Goal: Task Accomplishment & Management: Use online tool/utility

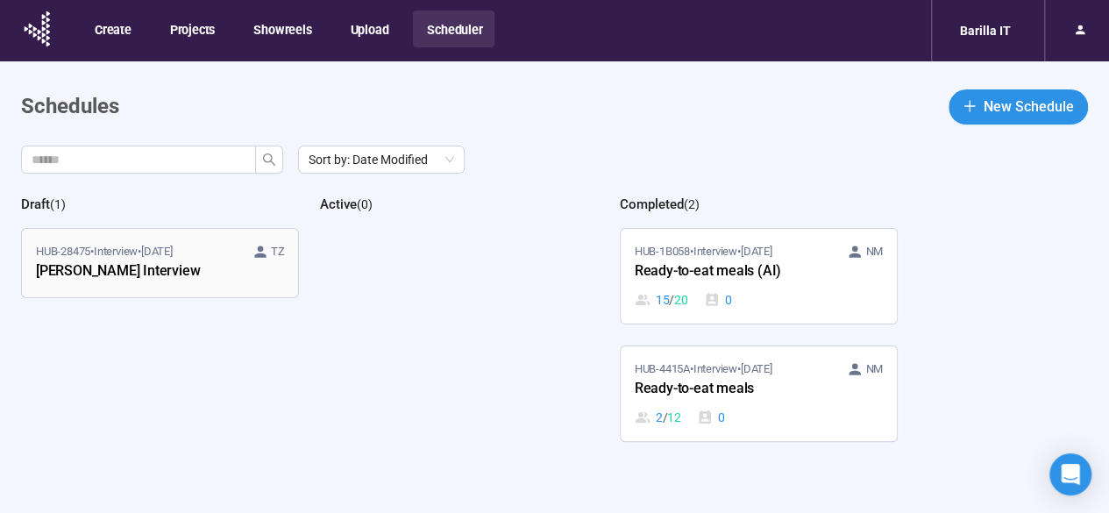
click at [126, 276] on div "[PERSON_NAME] Interview" at bounding box center [132, 271] width 193 height 23
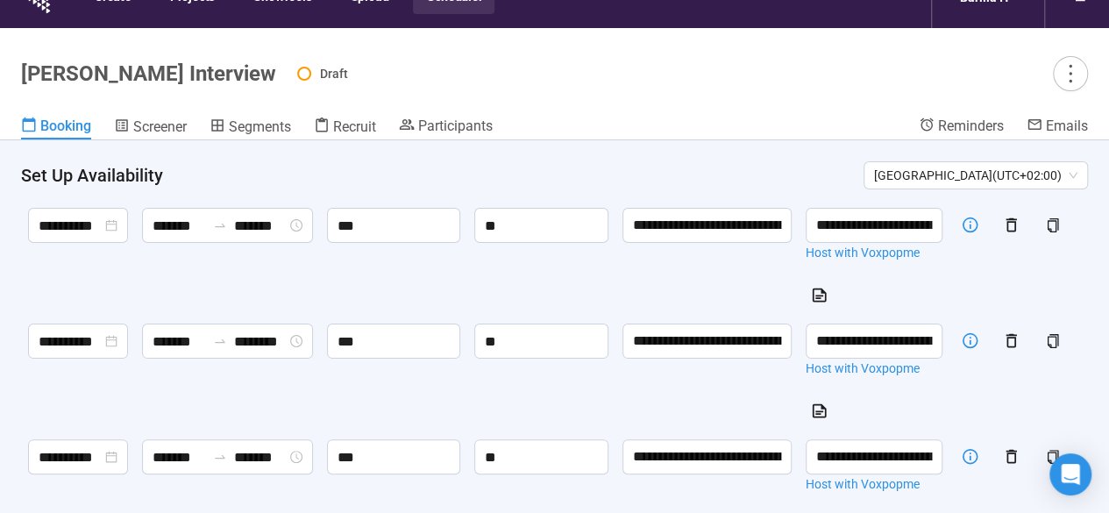
scroll to position [193, 0]
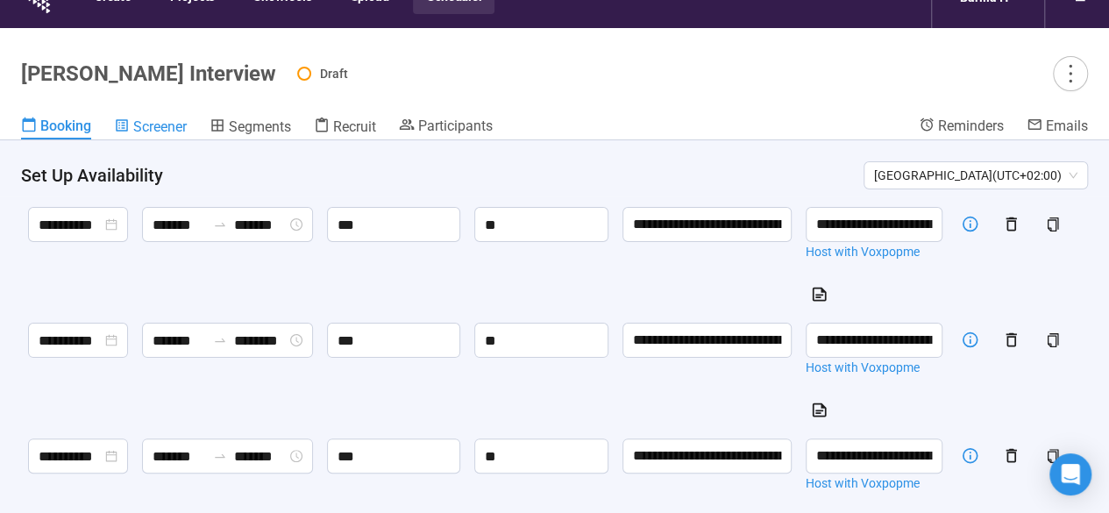
click at [159, 131] on span "Screener" at bounding box center [159, 126] width 53 height 17
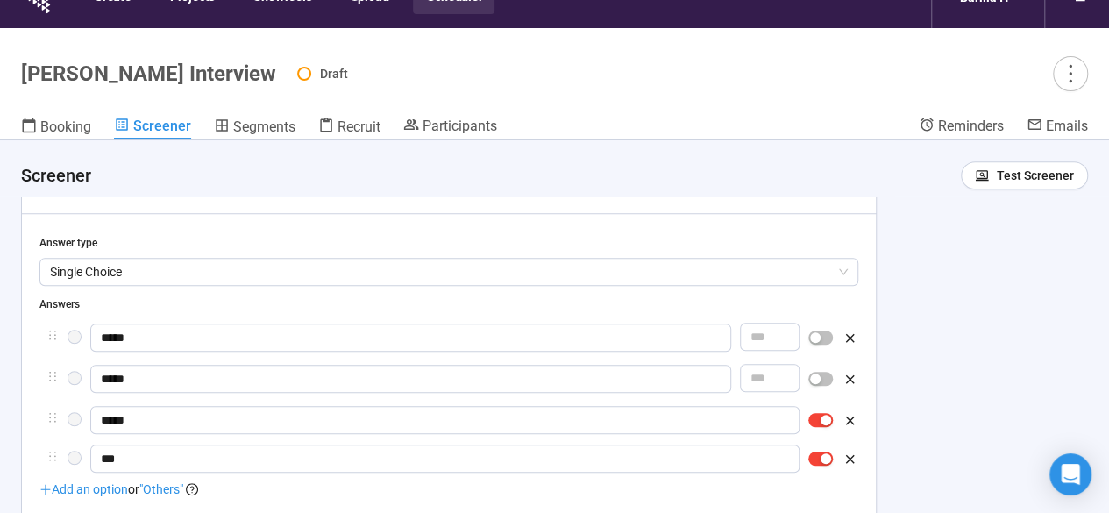
scroll to position [565, 0]
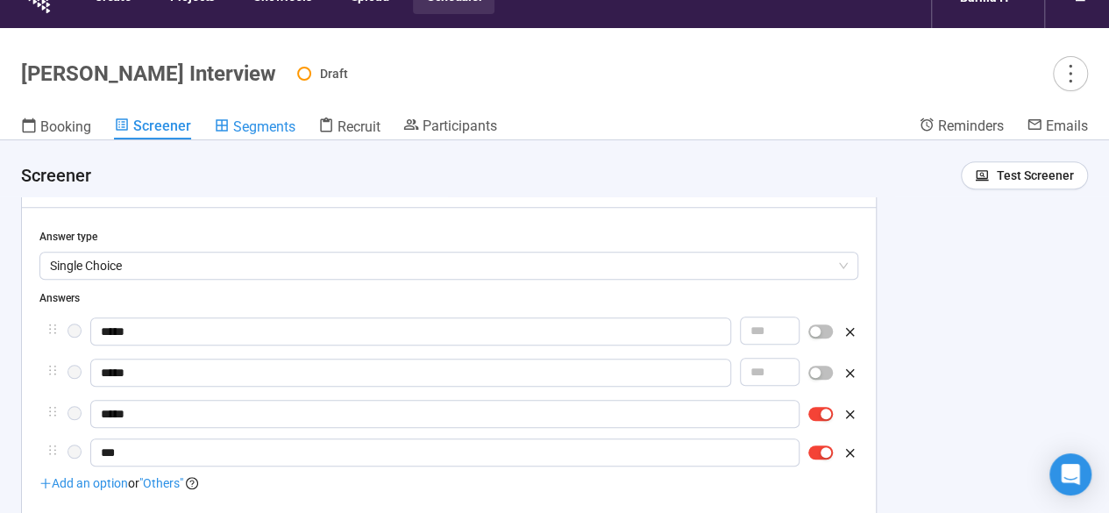
click at [268, 131] on span "Segments" at bounding box center [264, 126] width 62 height 17
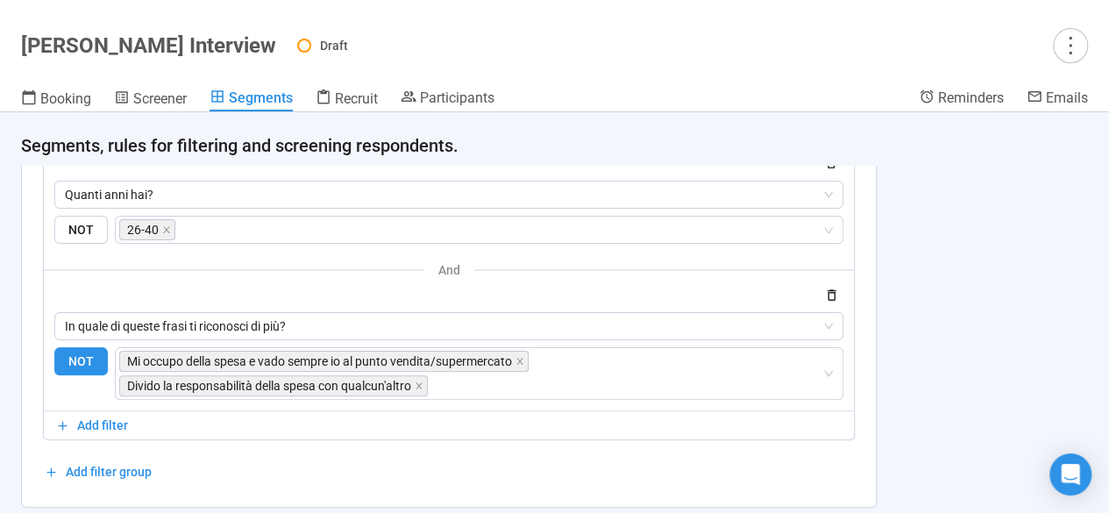
scroll to position [2091, 0]
click at [344, 108] on link "Recruit" at bounding box center [347, 100] width 62 height 23
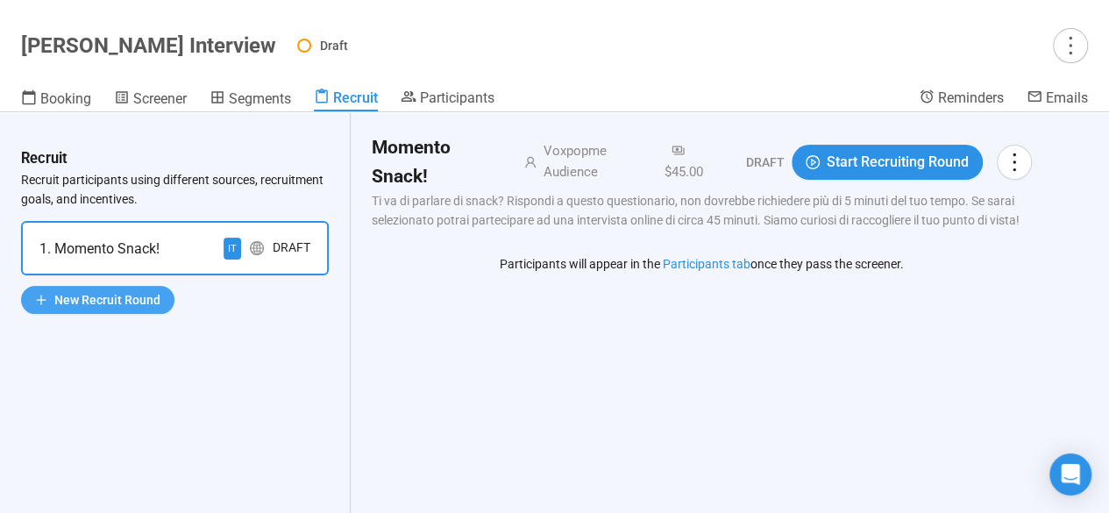
click at [145, 305] on span "New Recruit Round" at bounding box center [107, 299] width 106 height 19
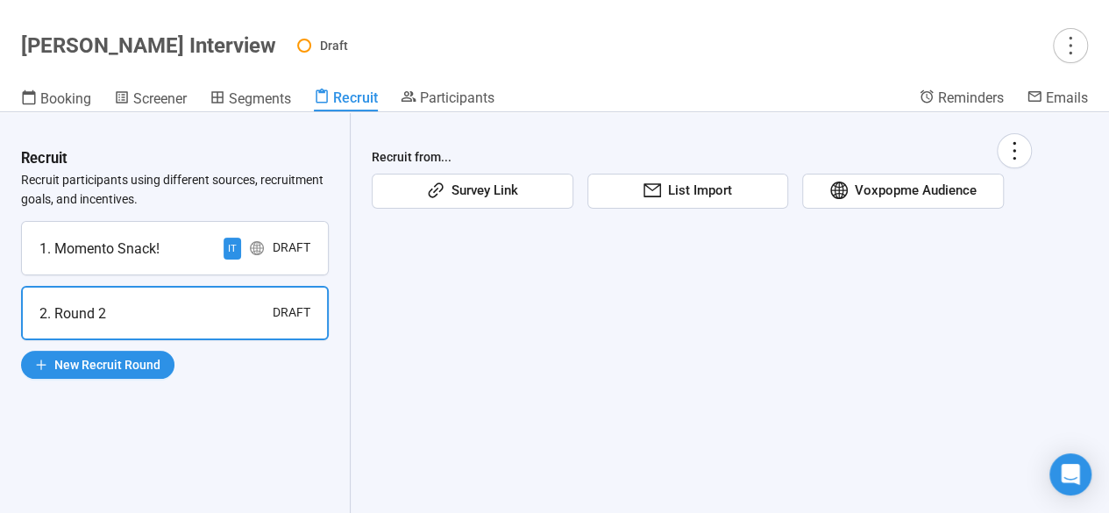
click at [901, 201] on span "Voxpopme Audience" at bounding box center [911, 191] width 129 height 21
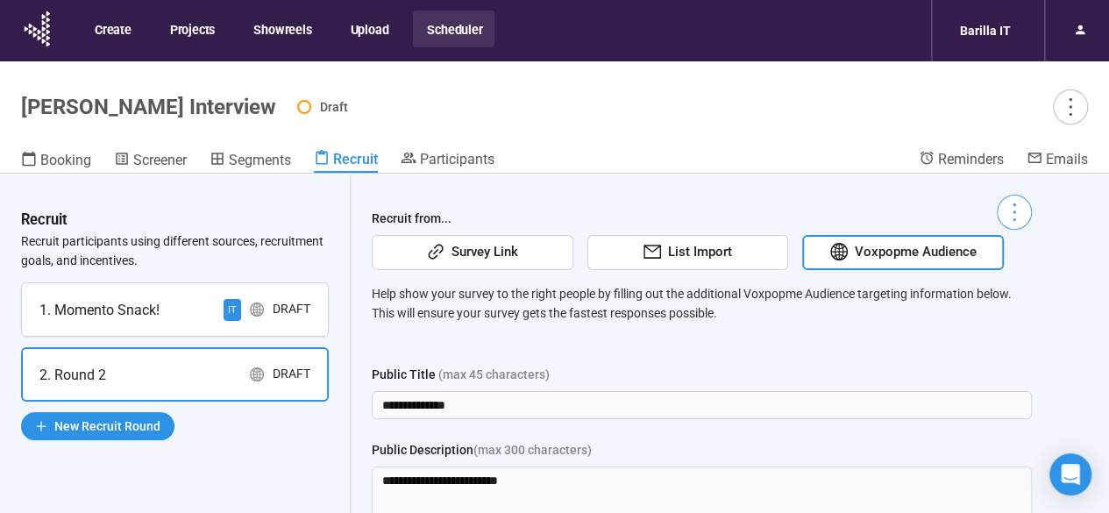
click at [1006, 213] on icon "more" at bounding box center [1014, 212] width 24 height 24
click at [1010, 208] on icon "more" at bounding box center [1014, 212] width 24 height 24
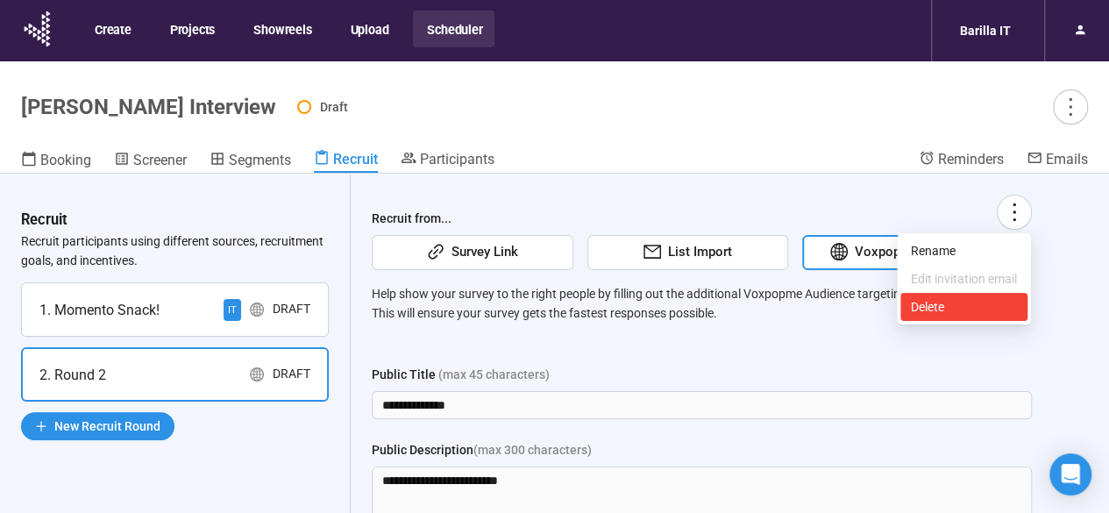
click at [938, 310] on span "Delete" at bounding box center [964, 306] width 106 height 19
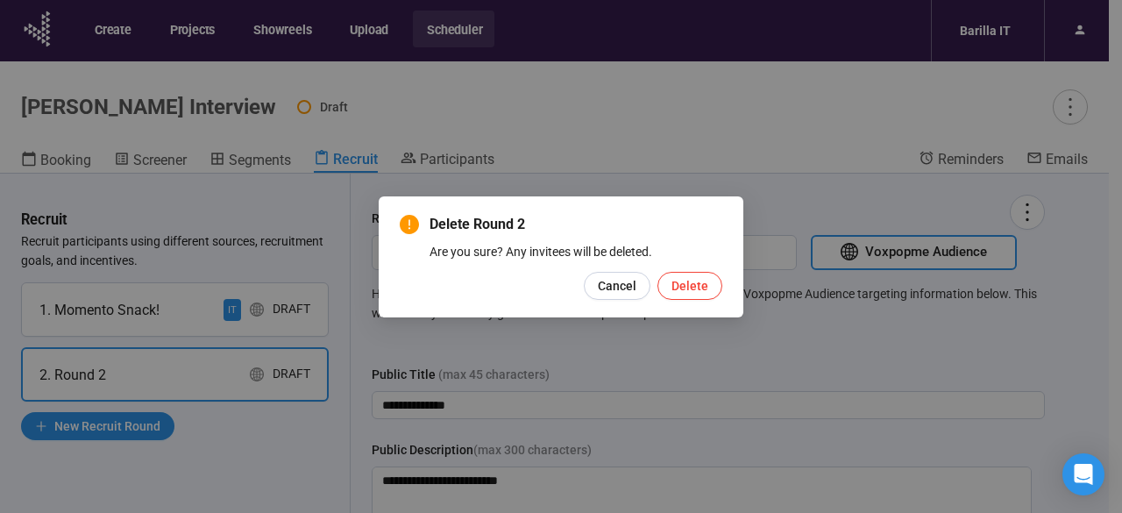
click at [710, 284] on button "Delete" at bounding box center [689, 286] width 65 height 28
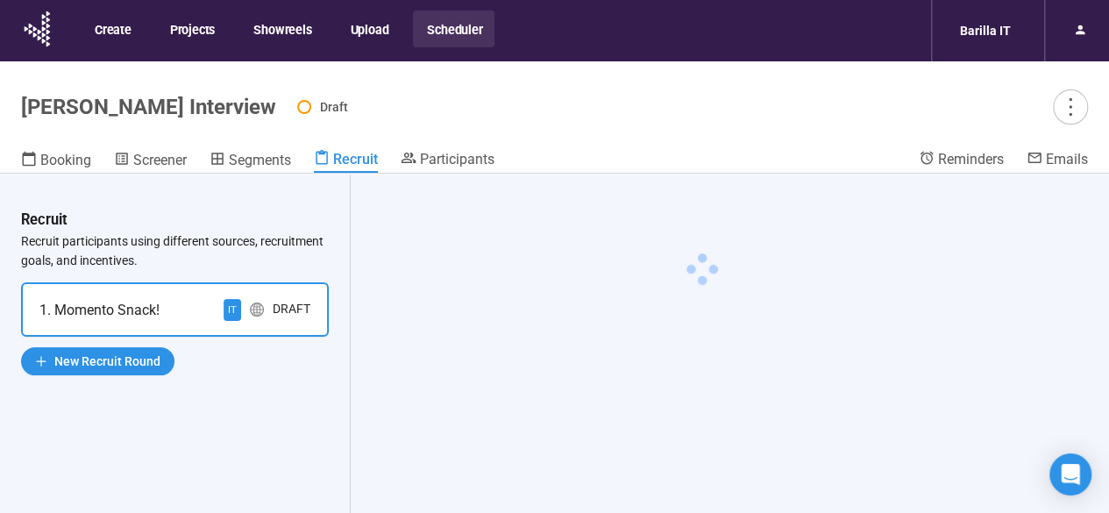
click at [283, 311] on div "Draft" at bounding box center [292, 310] width 38 height 22
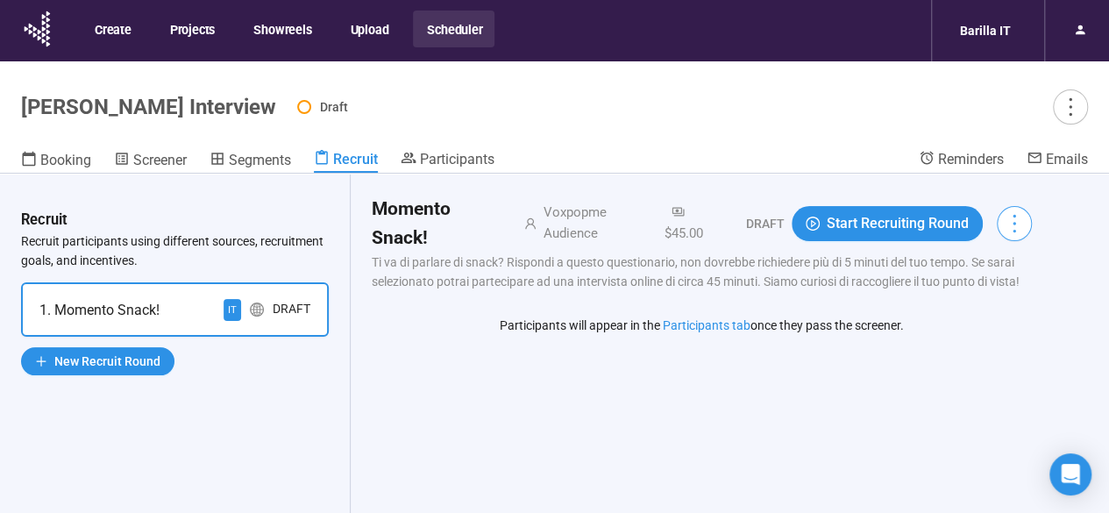
click at [1016, 227] on icon "more" at bounding box center [1014, 223] width 24 height 24
click at [702, 265] on p "Ti va di parlare di snack? Rispondi a questo questionario, non dovrebbe richied…" at bounding box center [702, 271] width 660 height 39
drag, startPoint x: 677, startPoint y: 230, endPoint x: 734, endPoint y: 232, distance: 57.0
click at [725, 232] on div "$45.00" at bounding box center [690, 222] width 67 height 41
click at [657, 232] on div "Voxpopme Audience" at bounding box center [596, 222] width 121 height 41
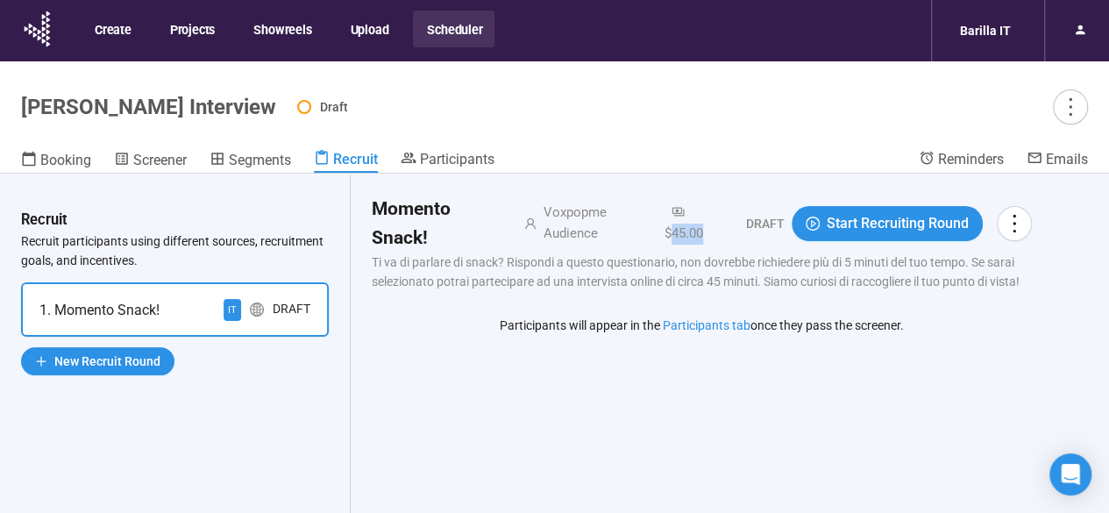
drag, startPoint x: 679, startPoint y: 232, endPoint x: 715, endPoint y: 231, distance: 35.9
click at [715, 231] on div "$45.00" at bounding box center [690, 222] width 67 height 41
click at [670, 224] on div "$45.00" at bounding box center [690, 222] width 67 height 41
drag, startPoint x: 666, startPoint y: 233, endPoint x: 716, endPoint y: 237, distance: 50.1
click at [716, 237] on div "Momento Snack! Voxpopme Audience $45.00 Draft" at bounding box center [578, 224] width 413 height 58
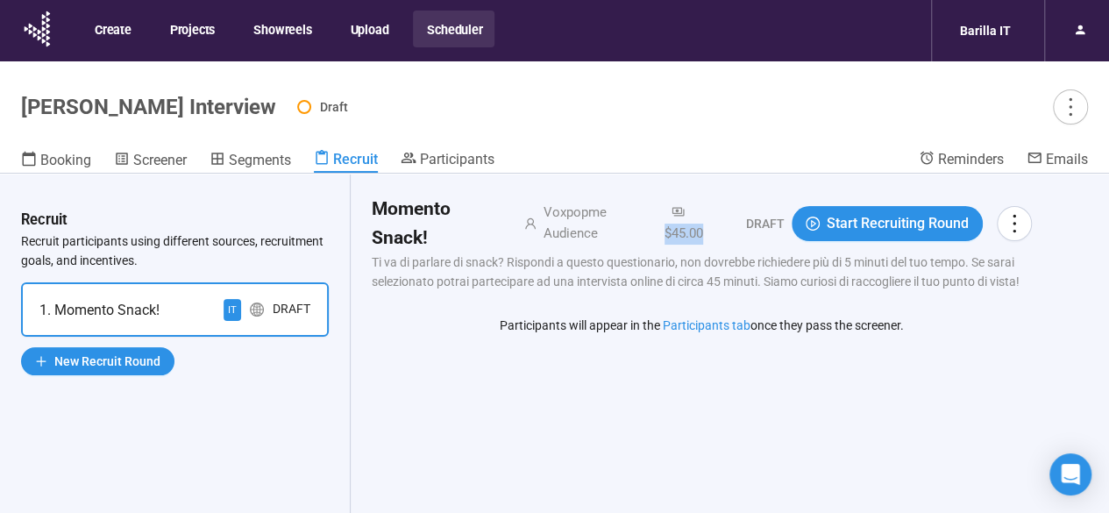
click at [675, 235] on div "$45.00" at bounding box center [690, 222] width 67 height 41
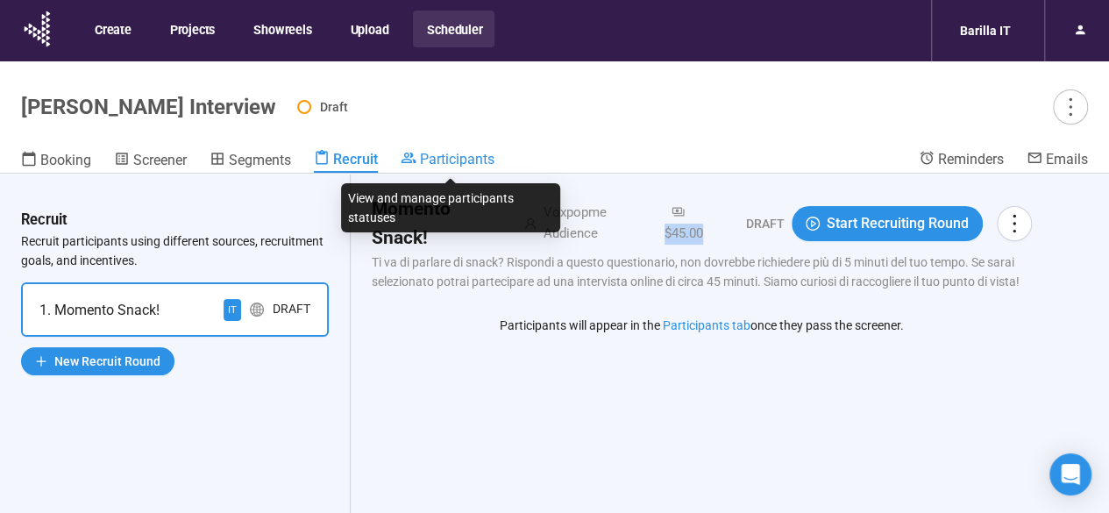
click at [462, 157] on span "Participants" at bounding box center [457, 159] width 74 height 17
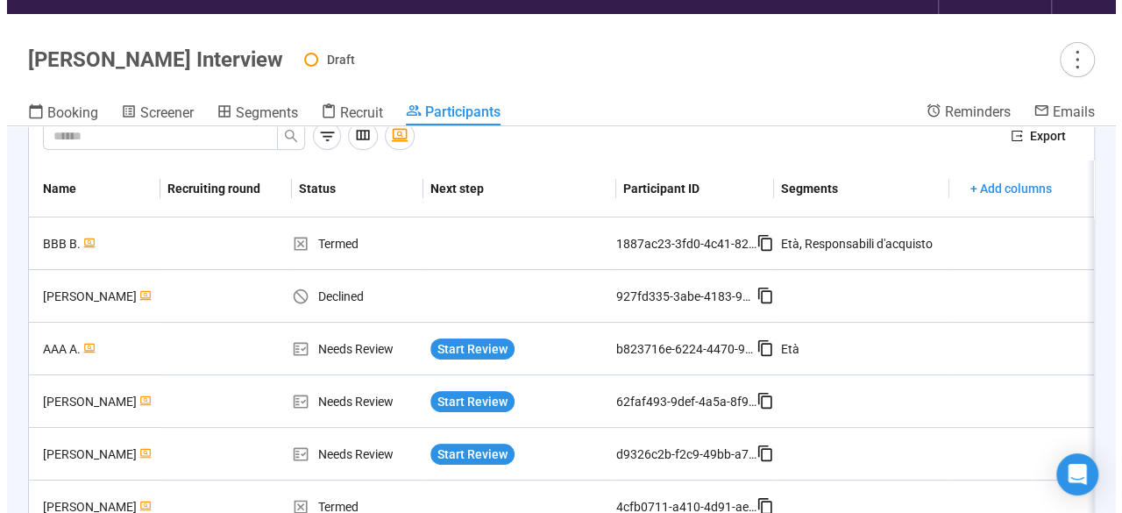
scroll to position [79, 0]
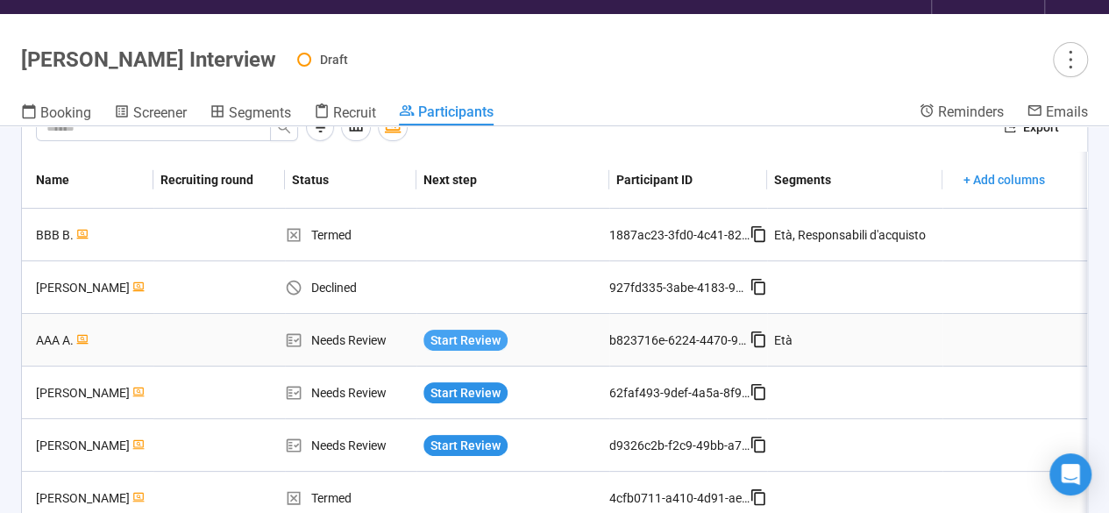
click at [436, 341] on span "Start Review" at bounding box center [465, 339] width 70 height 19
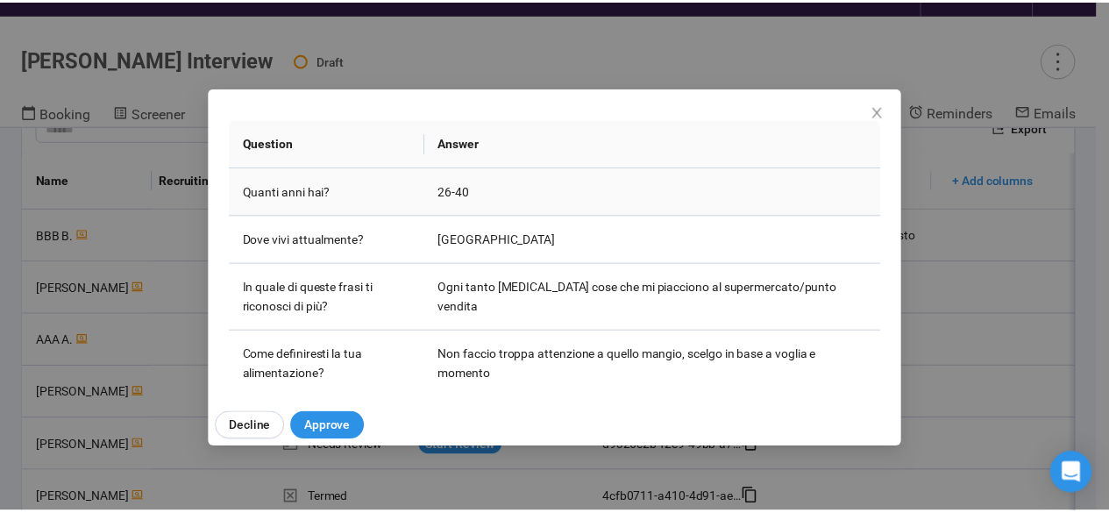
scroll to position [95, 0]
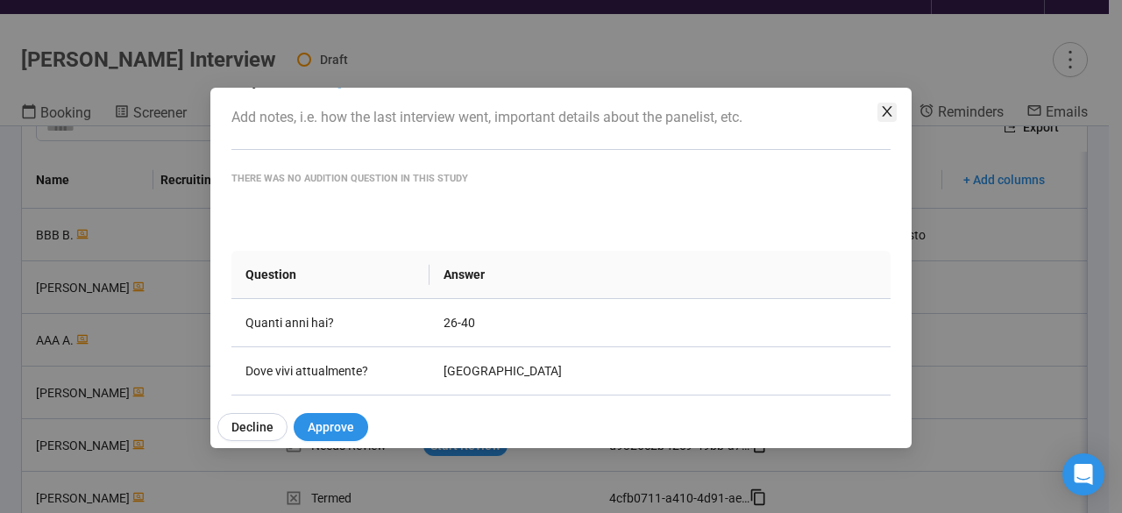
click at [892, 105] on icon "close" at bounding box center [887, 111] width 14 height 14
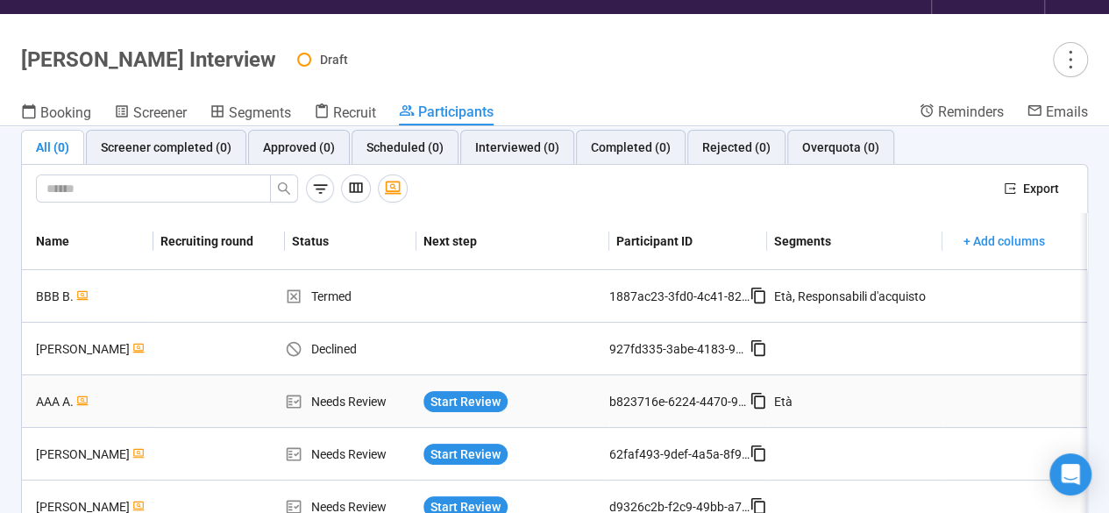
scroll to position [5, 0]
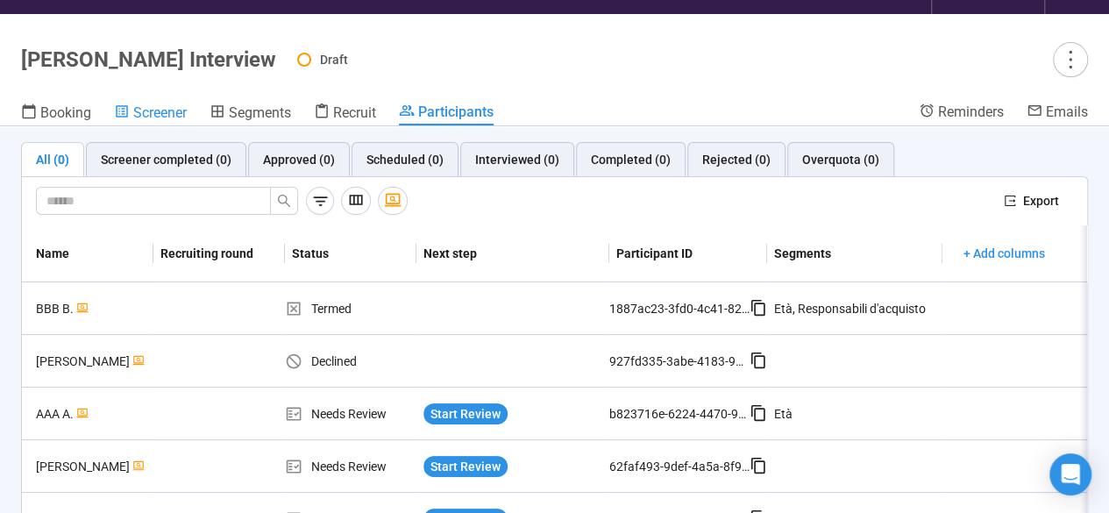
click at [167, 110] on span "Screener" at bounding box center [159, 112] width 53 height 17
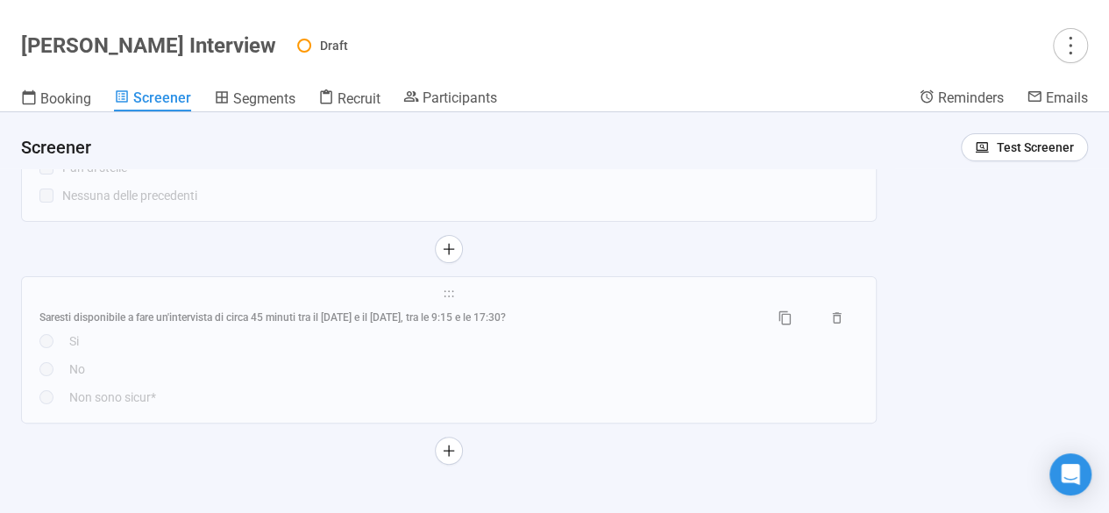
scroll to position [3434, 0]
click at [452, 250] on icon "plus" at bounding box center [449, 254] width 14 height 14
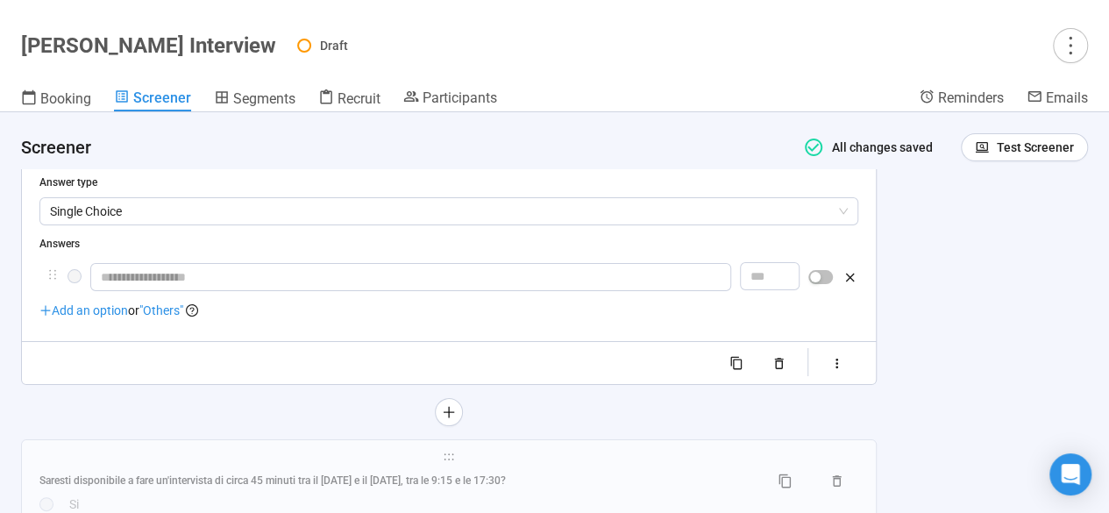
scroll to position [3256, 0]
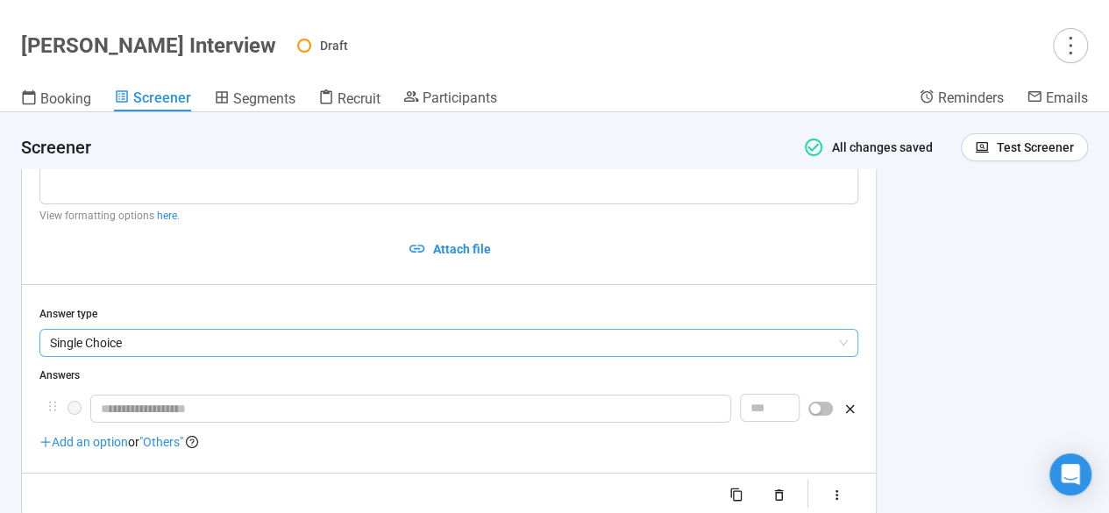
click at [422, 337] on span "Single Choice" at bounding box center [449, 343] width 798 height 26
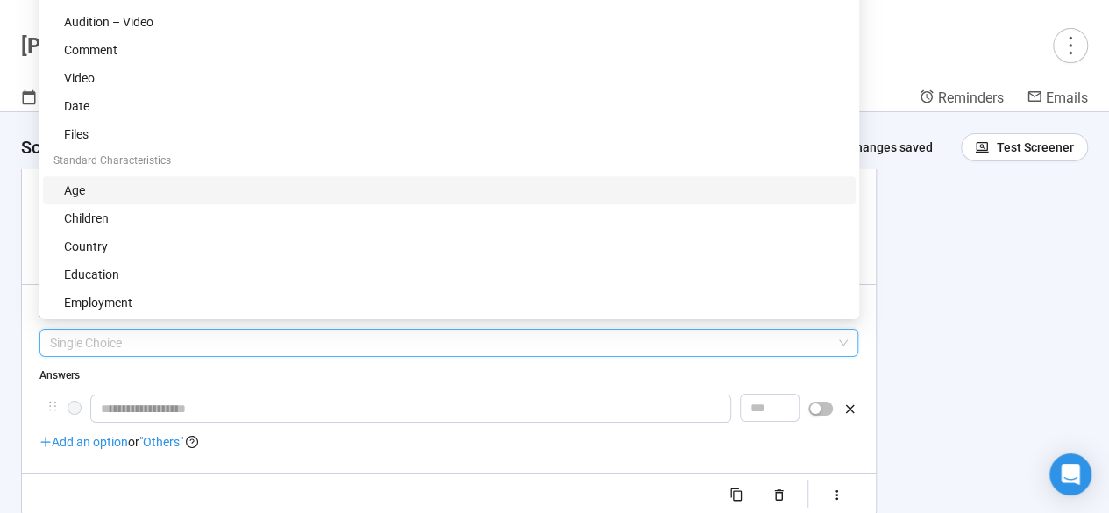
scroll to position [73, 0]
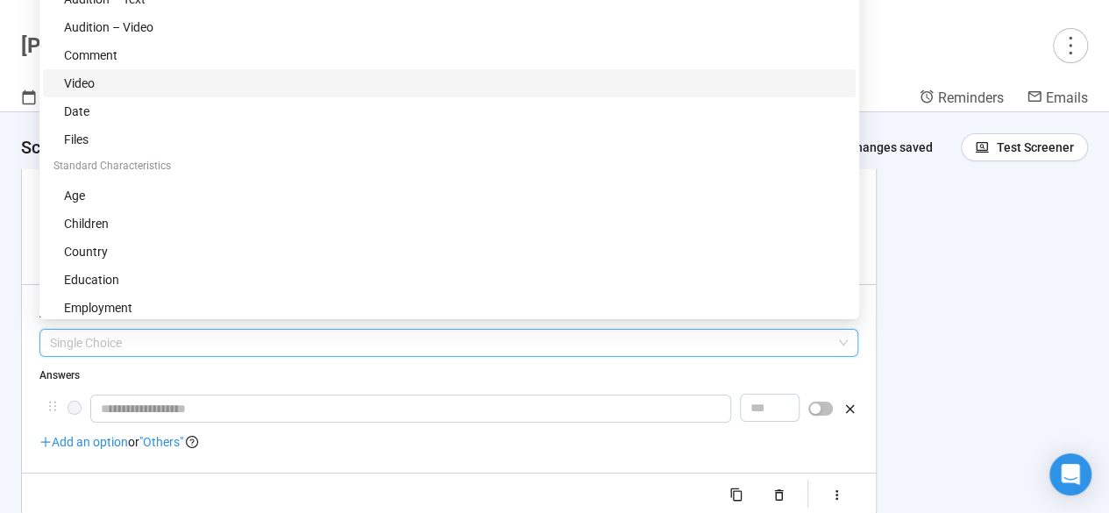
click at [295, 85] on div "Video" at bounding box center [454, 83] width 781 height 19
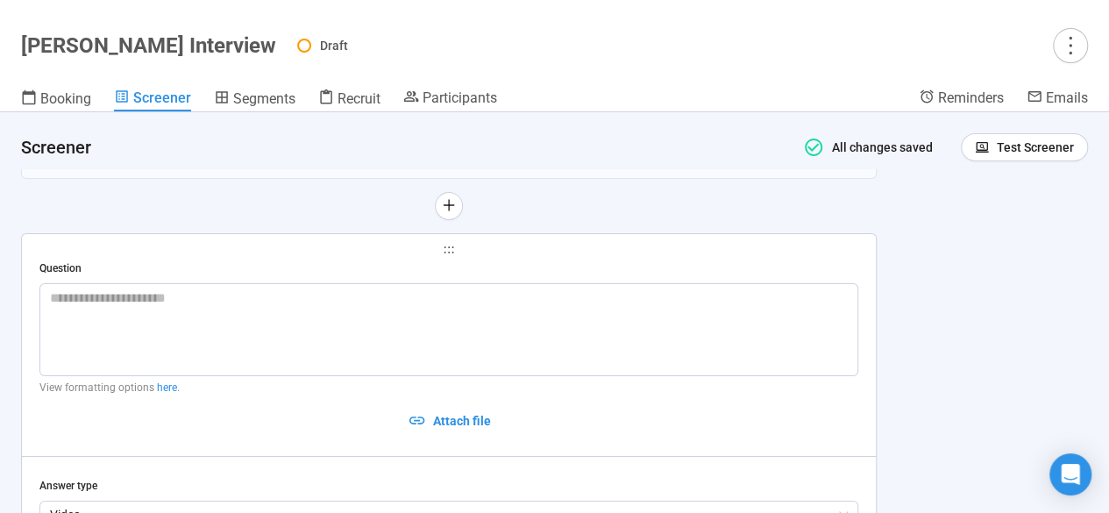
scroll to position [3085, 0]
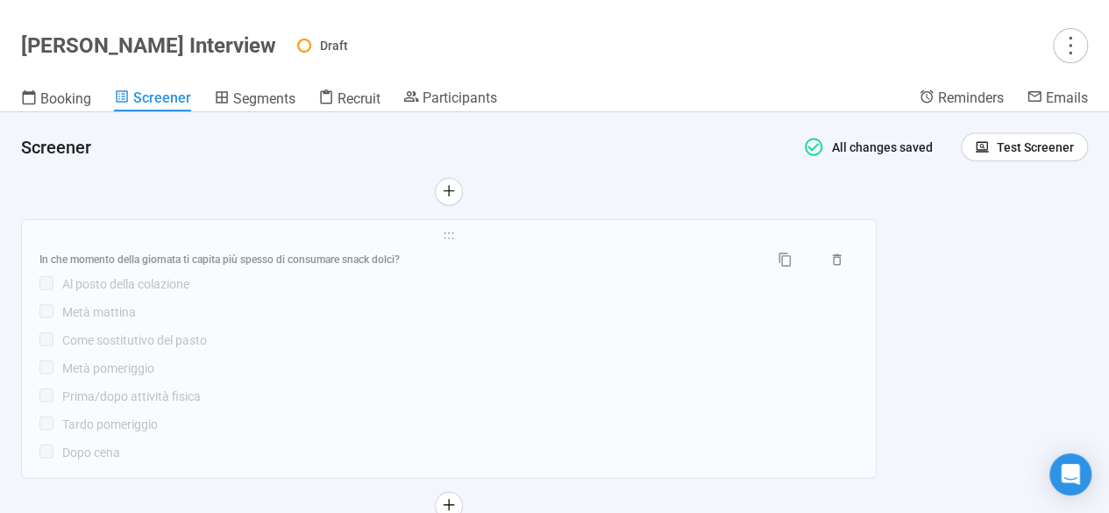
scroll to position [2044, 0]
